Goal: Information Seeking & Learning: Learn about a topic

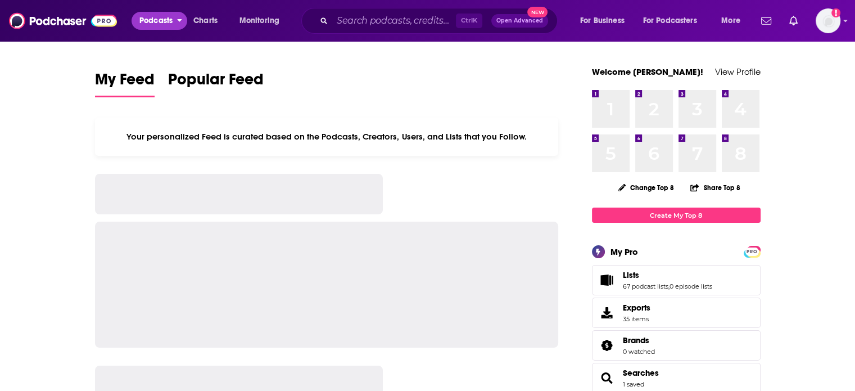
click at [168, 20] on span "Podcasts" at bounding box center [155, 21] width 33 height 16
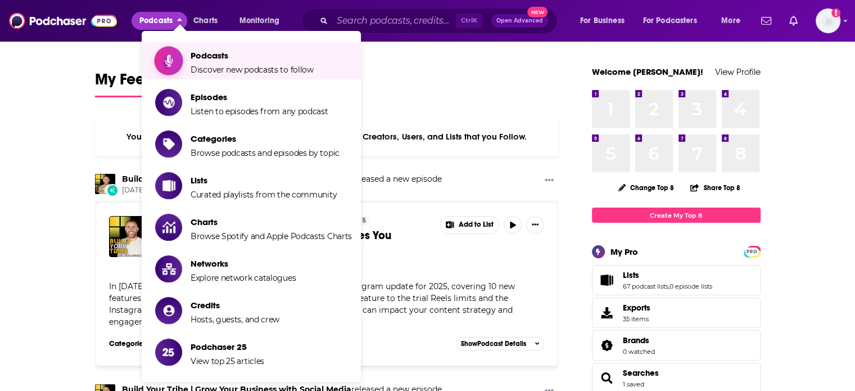
click at [176, 58] on span "Show item sub-menu" at bounding box center [168, 60] width 87 height 87
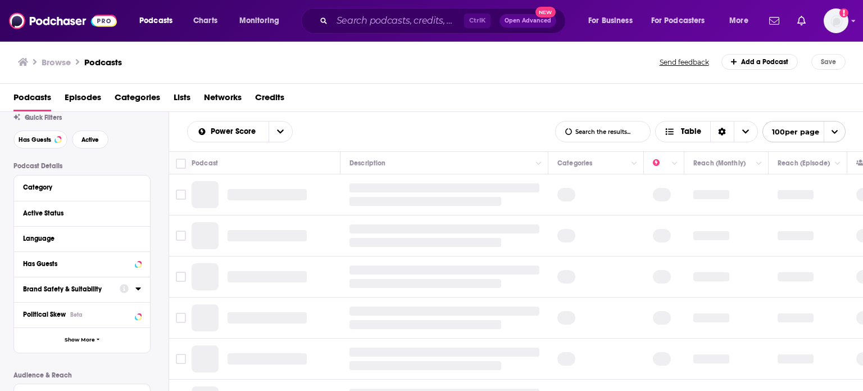
scroll to position [56, 0]
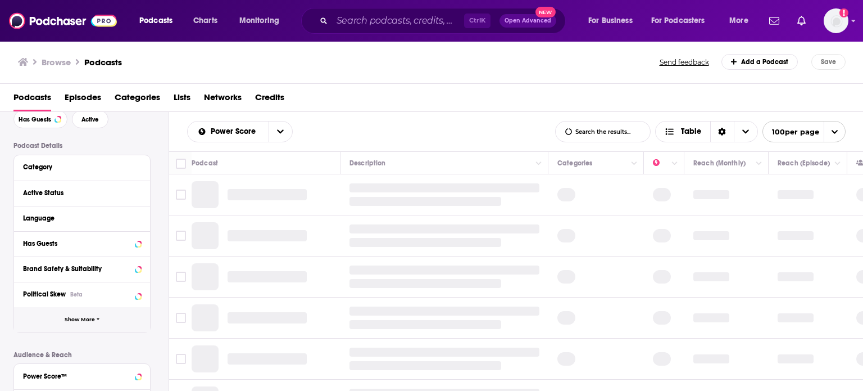
click at [112, 315] on button "Show More" at bounding box center [82, 319] width 136 height 25
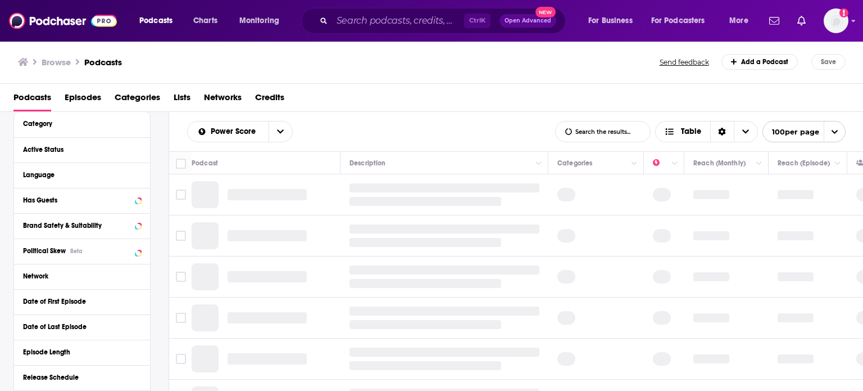
scroll to position [112, 0]
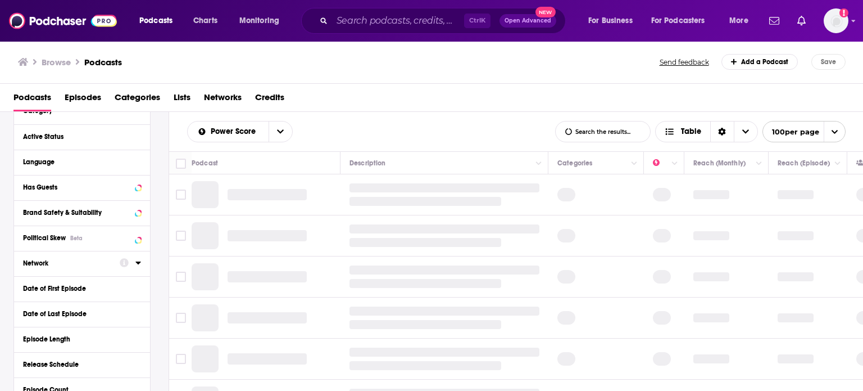
click at [140, 259] on icon at bounding box center [138, 262] width 6 height 9
click at [101, 287] on input at bounding box center [82, 282] width 118 height 15
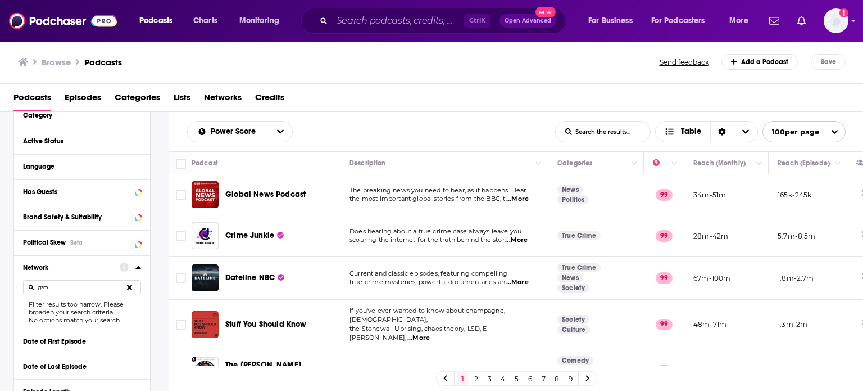
click at [101, 284] on input "gzm" at bounding box center [82, 287] width 118 height 15
type input "gen"
click at [135, 283] on button at bounding box center [129, 287] width 23 height 26
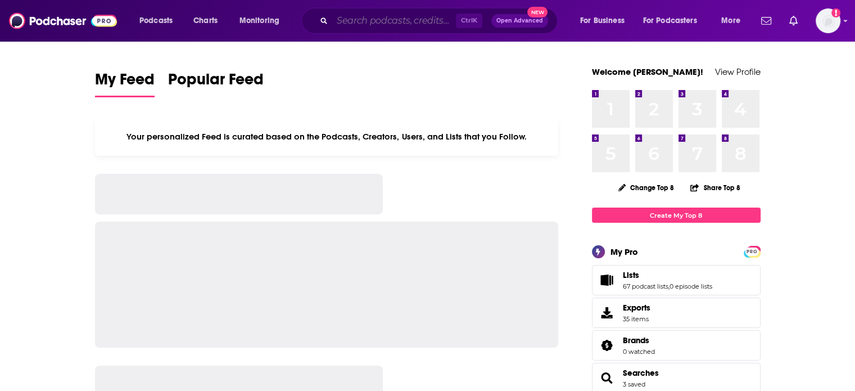
click at [366, 29] on input "Search podcasts, credits, & more..." at bounding box center [394, 21] width 124 height 18
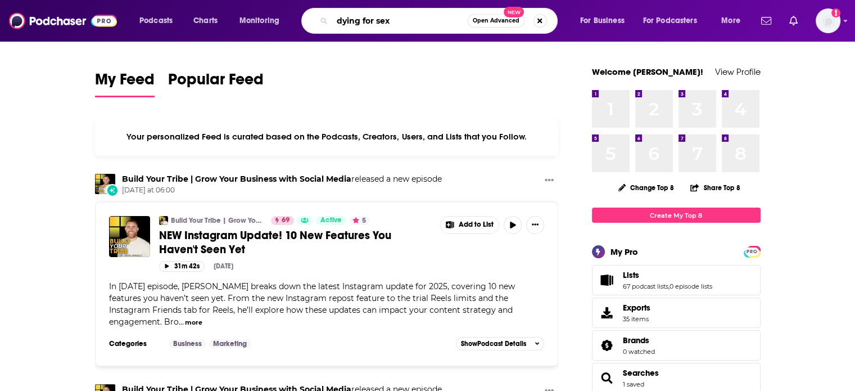
type input "dying for sex"
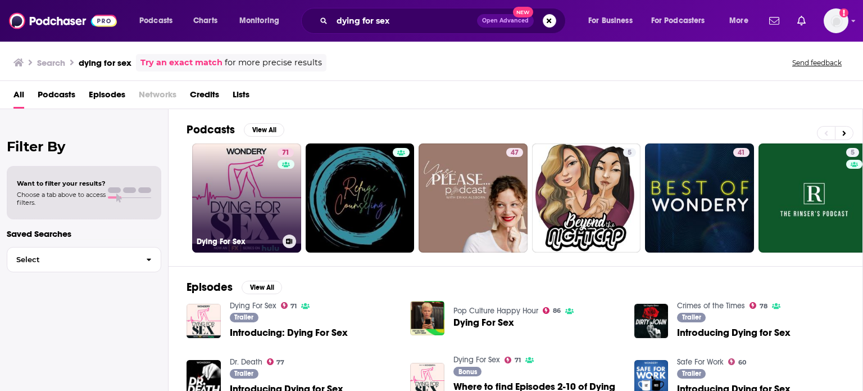
click at [236, 198] on link "71 Dying For Sex" at bounding box center [246, 197] width 109 height 109
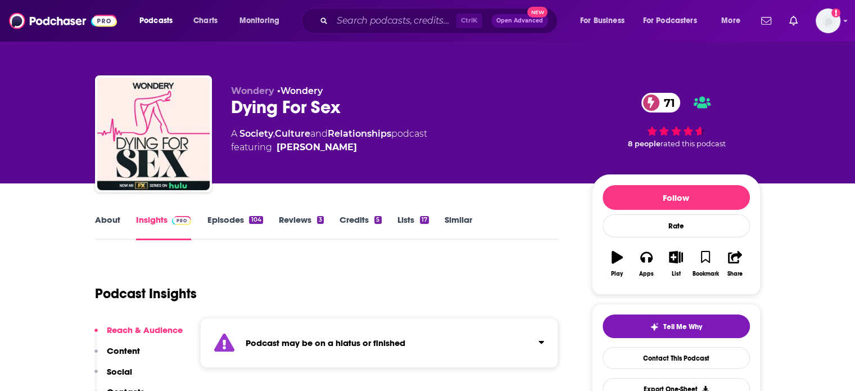
drag, startPoint x: 330, startPoint y: 103, endPoint x: 354, endPoint y: 113, distance: 26.0
click at [320, 44] on div "Wondery • Wondery Dying For Sex 71 A Society , Culture and Relationships podcas…" at bounding box center [427, 91] width 719 height 183
click at [368, 153] on span "featuring [PERSON_NAME]" at bounding box center [329, 146] width 196 height 13
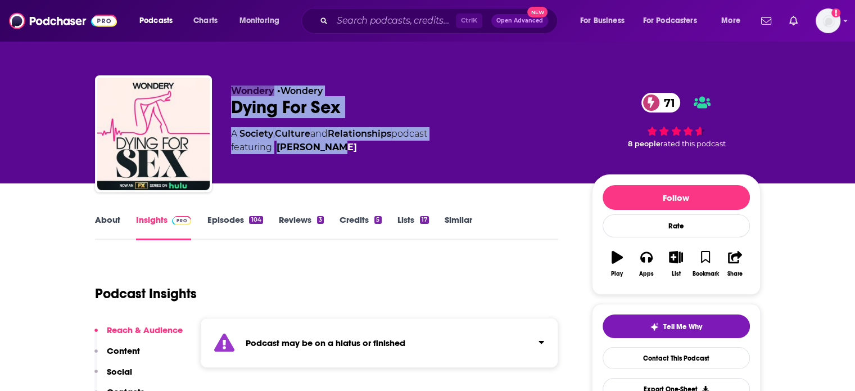
drag, startPoint x: 375, startPoint y: 164, endPoint x: 228, endPoint y: 96, distance: 161.7
click at [228, 96] on div "Wondery • Wondery Dying For Sex 71 A Society , Culture and Relationships podcas…" at bounding box center [427, 135] width 665 height 121
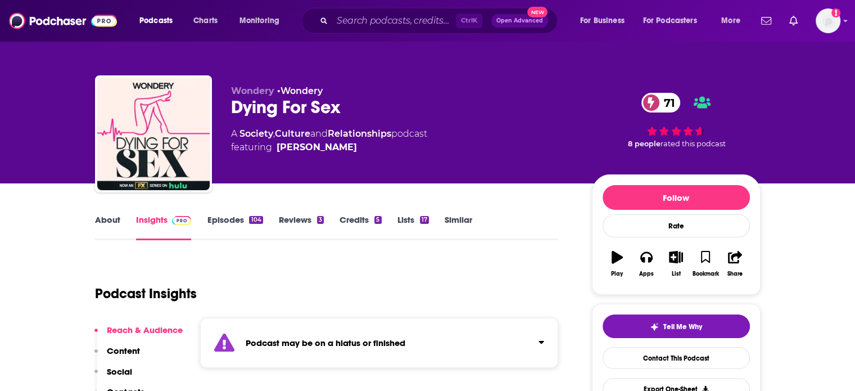
drag, startPoint x: 228, startPoint y: 96, endPoint x: 265, endPoint y: 152, distance: 67.8
click at [265, 152] on div "Wondery • Wondery Dying For Sex 71 A Society , Culture and Relationships podcas…" at bounding box center [427, 135] width 665 height 121
click at [266, 152] on span "featuring [PERSON_NAME]" at bounding box center [329, 146] width 196 height 13
drag, startPoint x: 266, startPoint y: 152, endPoint x: 223, endPoint y: 72, distance: 90.8
click at [223, 72] on div "Wondery • Wondery Dying For Sex 71 A Society , Culture and Relationships podcas…" at bounding box center [428, 122] width 682 height 121
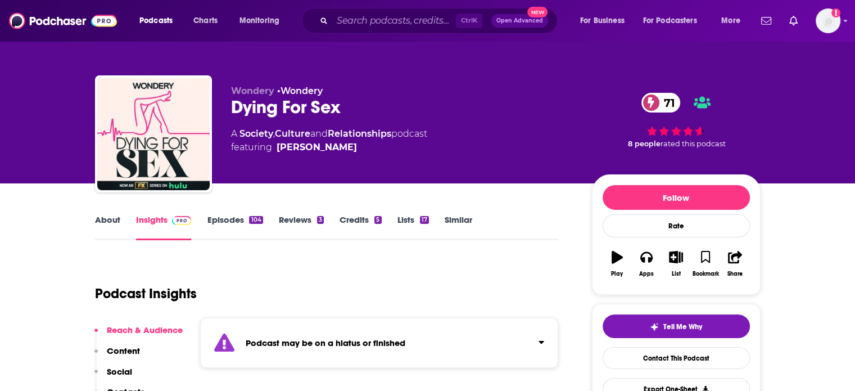
click at [223, 72] on div "Wondery • Wondery Dying For Sex 71 A Society , Culture and Relationships podcas…" at bounding box center [428, 122] width 682 height 121
drag, startPoint x: 223, startPoint y: 72, endPoint x: 256, endPoint y: 146, distance: 80.0
click at [256, 146] on div "Wondery • Wondery Dying For Sex 71 A Society , Culture and Relationships podcas…" at bounding box center [428, 122] width 682 height 121
click at [256, 146] on span "featuring [PERSON_NAME]" at bounding box center [329, 146] width 196 height 13
drag, startPoint x: 251, startPoint y: 123, endPoint x: 229, endPoint y: 83, distance: 46.3
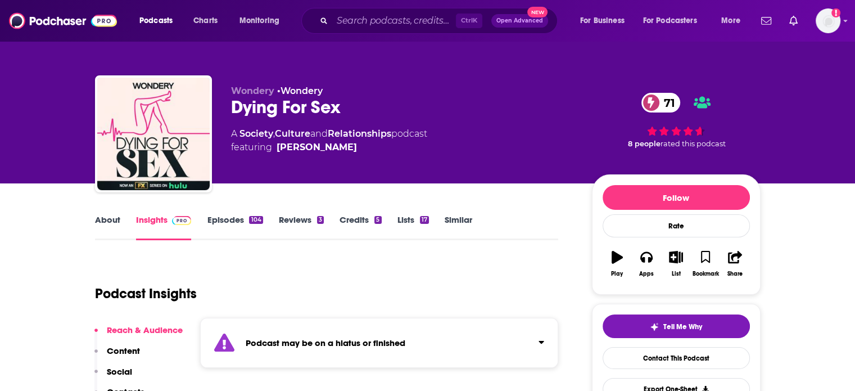
click at [229, 83] on div "Wondery • Wondery Dying For Sex 71 A Society , Culture and Relationships podcas…" at bounding box center [427, 135] width 665 height 121
click at [228, 83] on div "Wondery • Wondery Dying For Sex 71 A Society , Culture and Relationships podcas…" at bounding box center [427, 135] width 665 height 121
click at [348, 24] on input "Search podcasts, credits, & more..." at bounding box center [394, 21] width 124 height 18
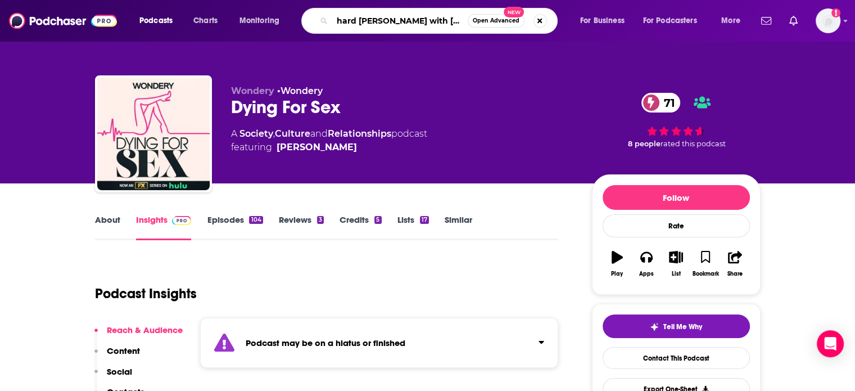
type input "hard [PERSON_NAME] with [PERSON_NAME]"
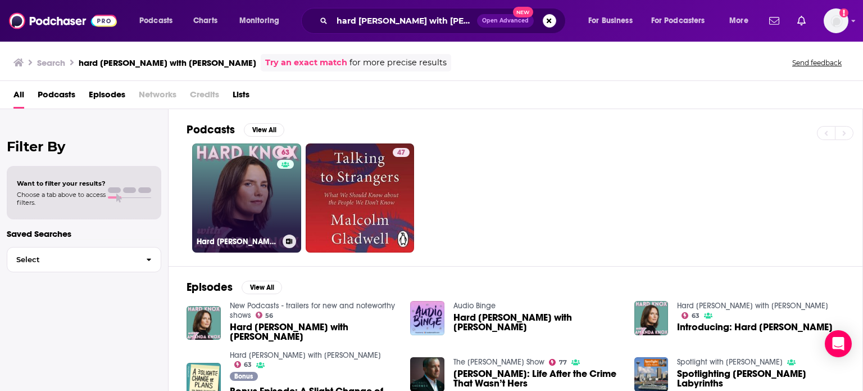
click at [270, 194] on link "63 Hard [PERSON_NAME] with [PERSON_NAME]" at bounding box center [246, 197] width 109 height 109
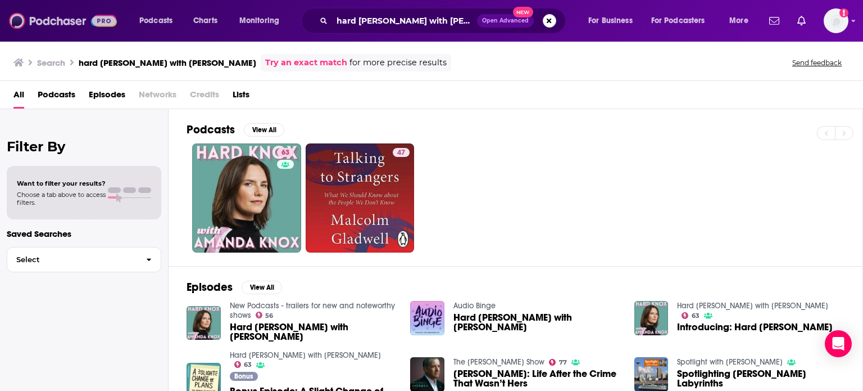
click at [81, 17] on img at bounding box center [63, 20] width 108 height 21
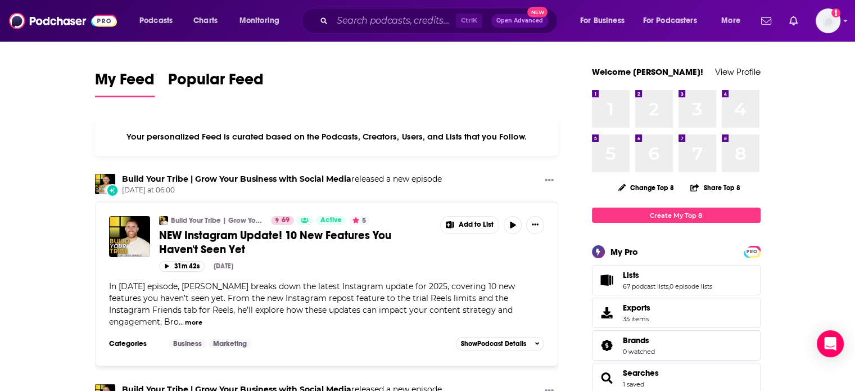
click at [185, 319] on button "more" at bounding box center [193, 323] width 17 height 10
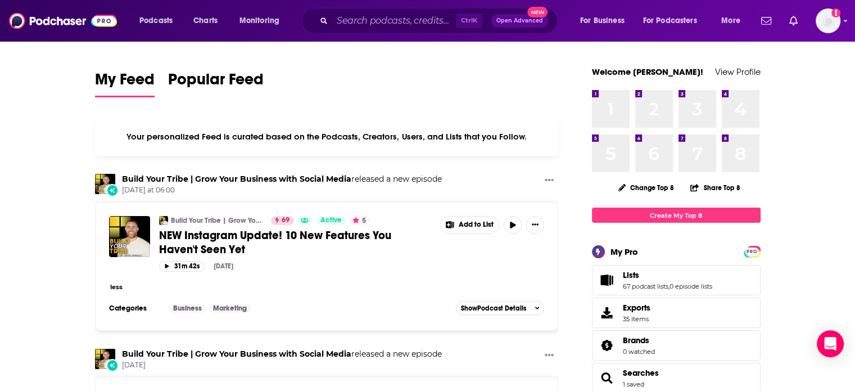
click at [117, 289] on button "less" at bounding box center [116, 287] width 12 height 10
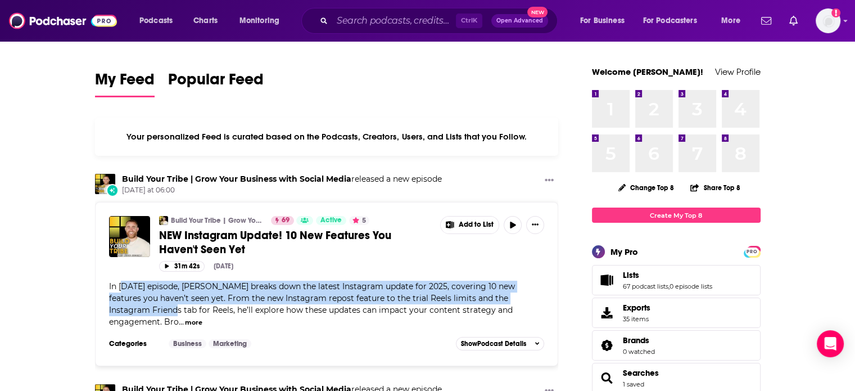
drag, startPoint x: 129, startPoint y: 306, endPoint x: 135, endPoint y: 308, distance: 6.4
click at [123, 288] on span "In [DATE] episode, [PERSON_NAME] breaks down the latest Instagram update for 20…" at bounding box center [312, 304] width 406 height 46
drag, startPoint x: 137, startPoint y: 310, endPoint x: 285, endPoint y: 289, distance: 150.3
click at [285, 289] on span "In [DATE] episode, [PERSON_NAME] breaks down the latest Instagram update for 20…" at bounding box center [312, 304] width 406 height 46
